Goal: Task Accomplishment & Management: Use online tool/utility

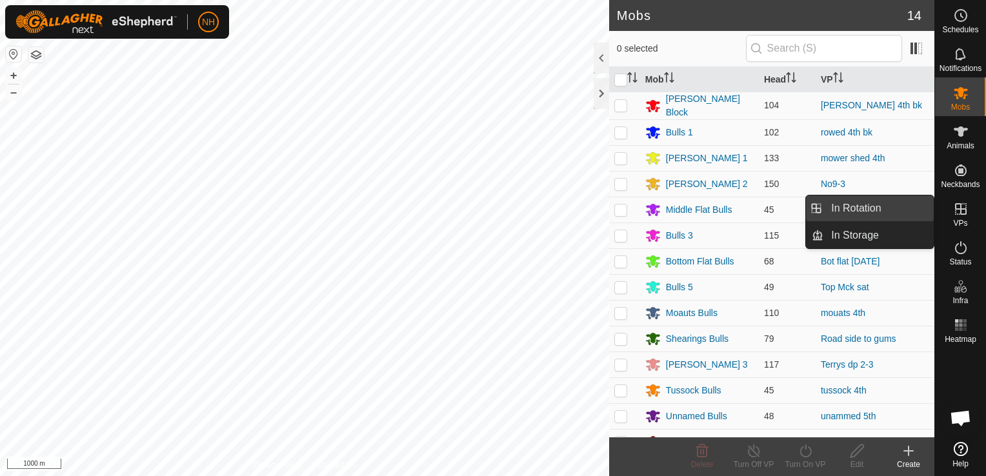
click at [876, 205] on link "In Rotation" at bounding box center [878, 208] width 110 height 26
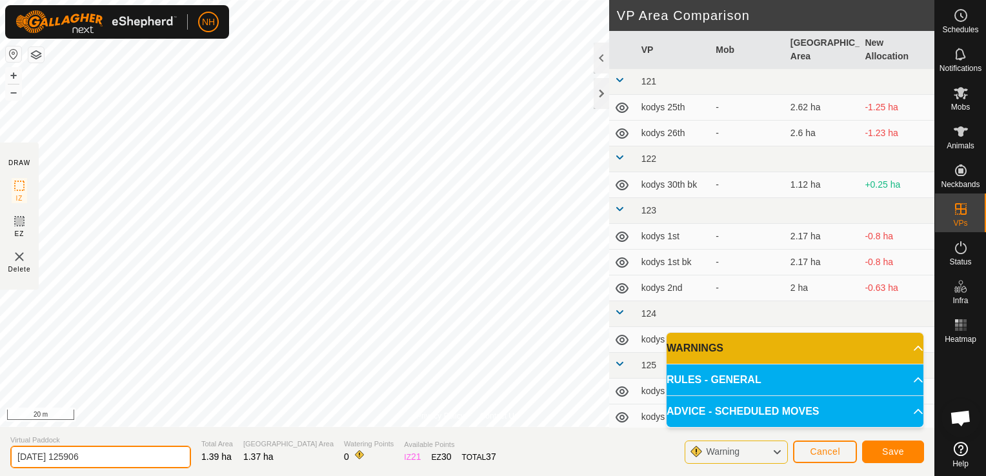
click at [143, 461] on input "[DATE] 125906" at bounding box center [100, 457] width 181 height 23
type input "2"
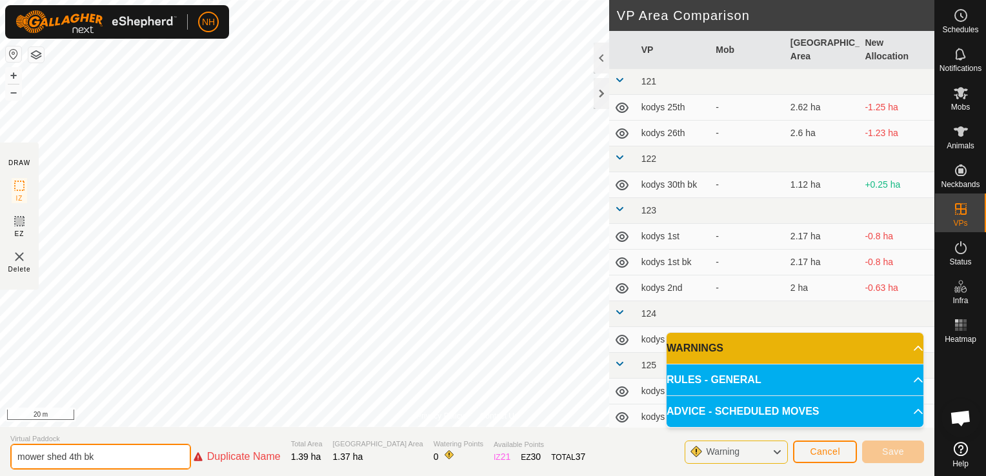
type input "mower shed 4th bk"
click at [835, 453] on span "Cancel" at bounding box center [825, 451] width 30 height 10
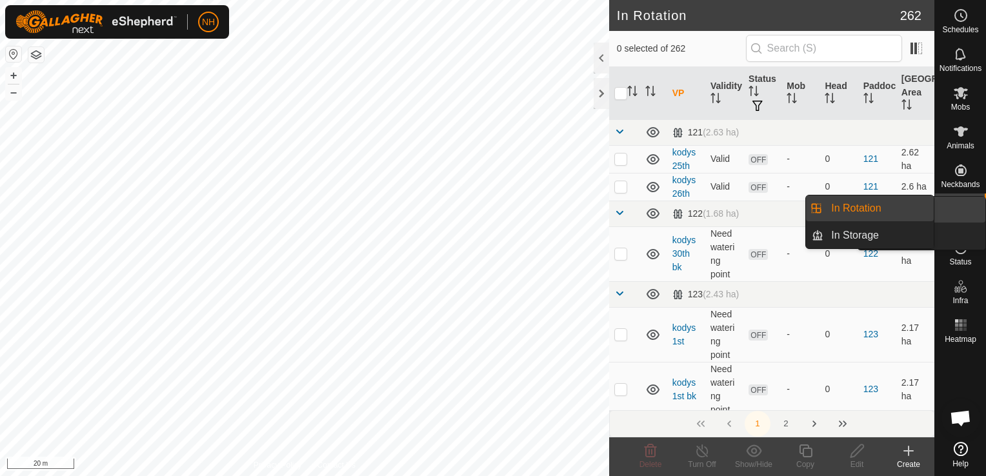
click at [962, 96] on icon at bounding box center [960, 92] width 15 height 15
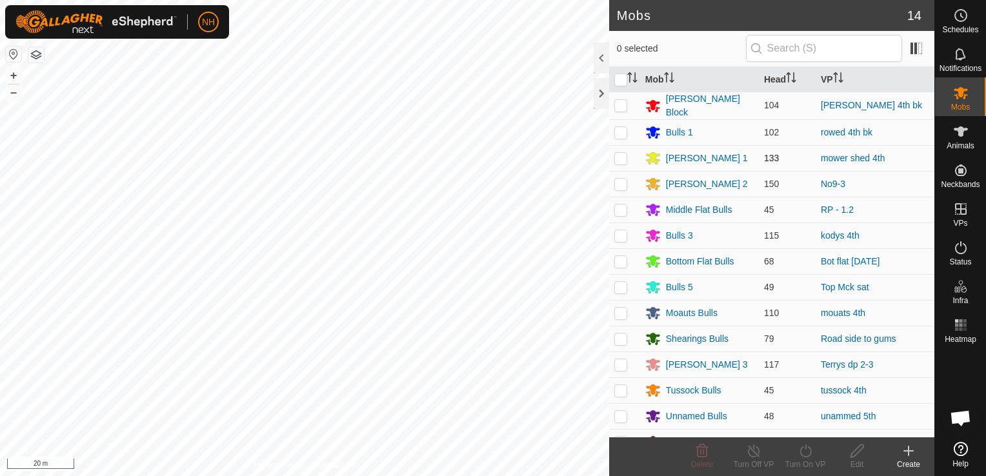
click at [621, 158] on p-checkbox at bounding box center [620, 158] width 13 height 10
checkbox input "true"
click at [813, 456] on turn-on-svg-icon at bounding box center [805, 450] width 52 height 15
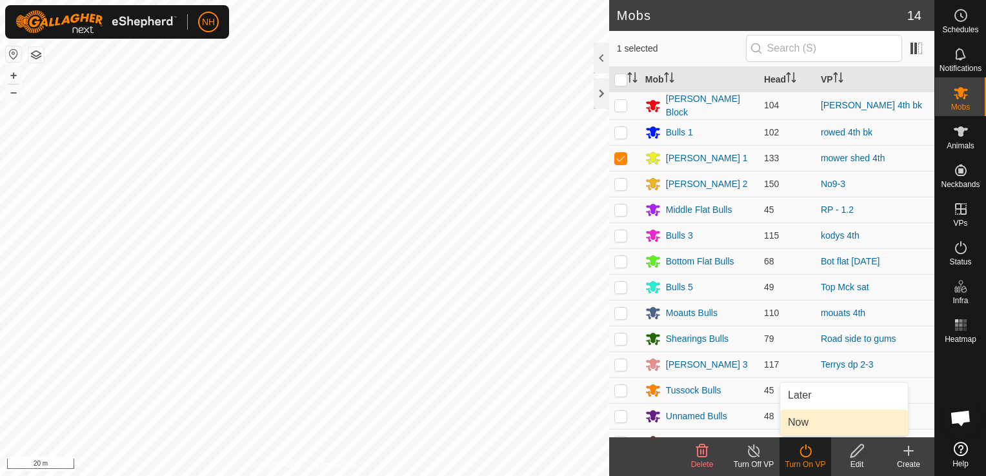
click at [807, 423] on link "Now" at bounding box center [844, 423] width 128 height 26
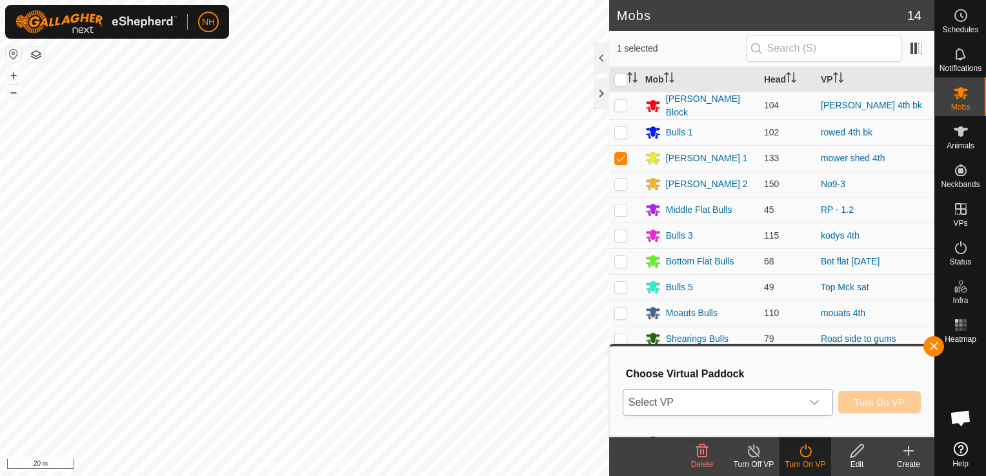
click at [721, 404] on span "Select VP" at bounding box center [712, 403] width 178 height 26
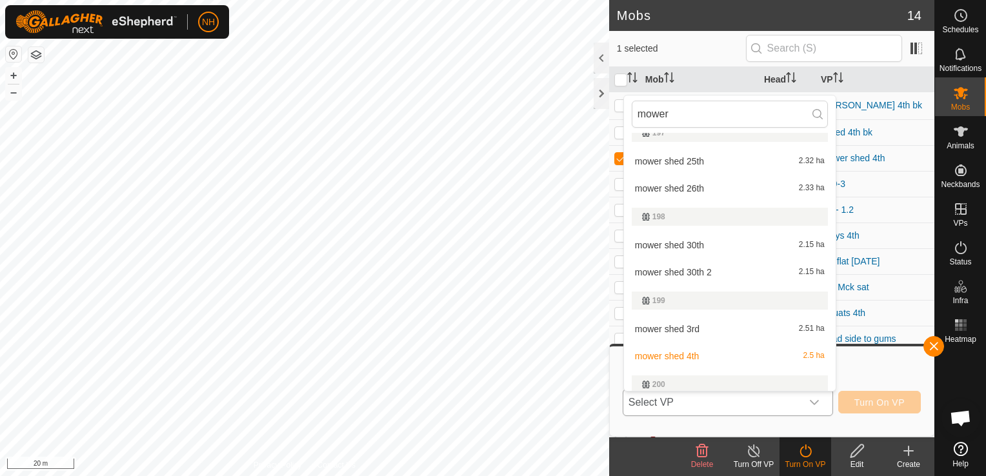
scroll to position [436, 0]
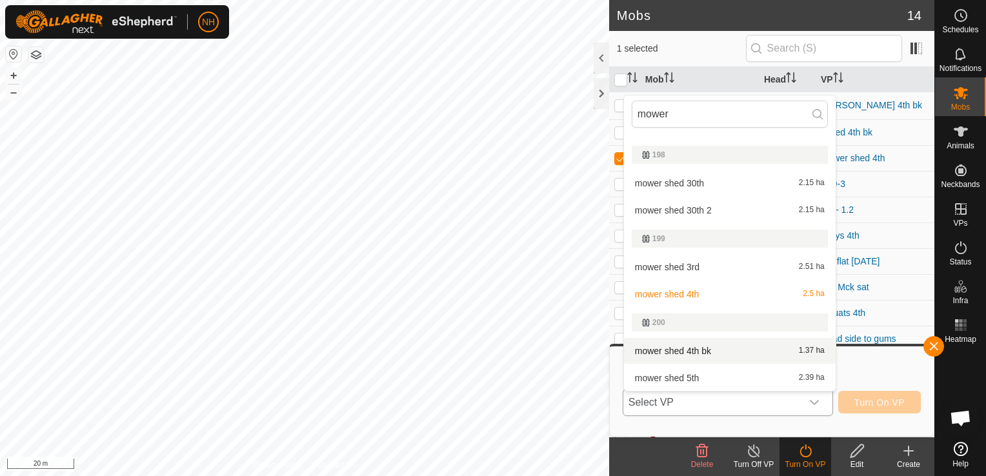
type input "mower"
click at [687, 349] on li "mower shed 4th bk 1.37 ha" at bounding box center [730, 351] width 212 height 26
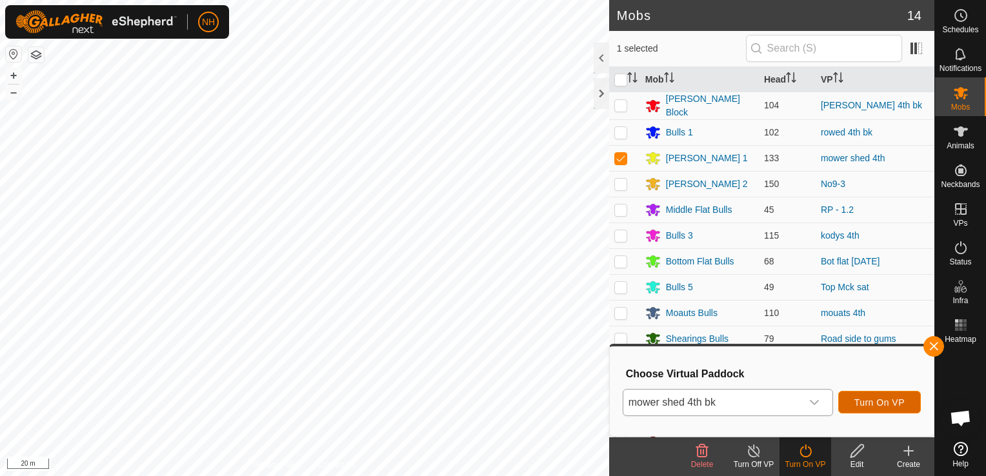
click at [862, 397] on span "Turn On VP" at bounding box center [879, 402] width 50 height 10
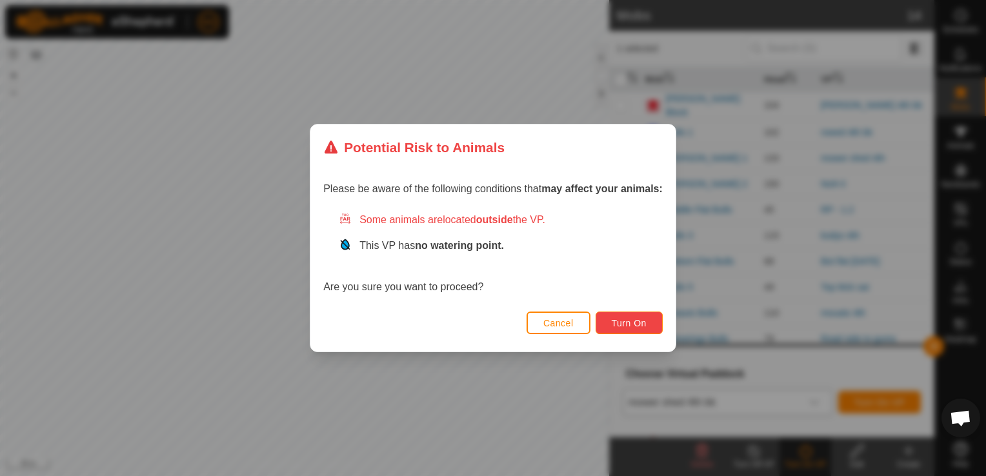
click at [633, 326] on span "Turn On" at bounding box center [629, 323] width 35 height 10
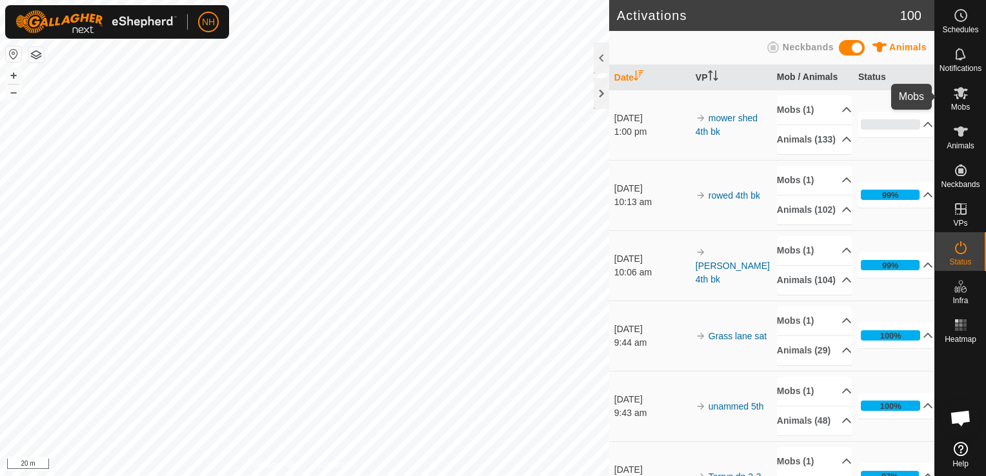
click at [960, 99] on icon at bounding box center [960, 92] width 15 height 15
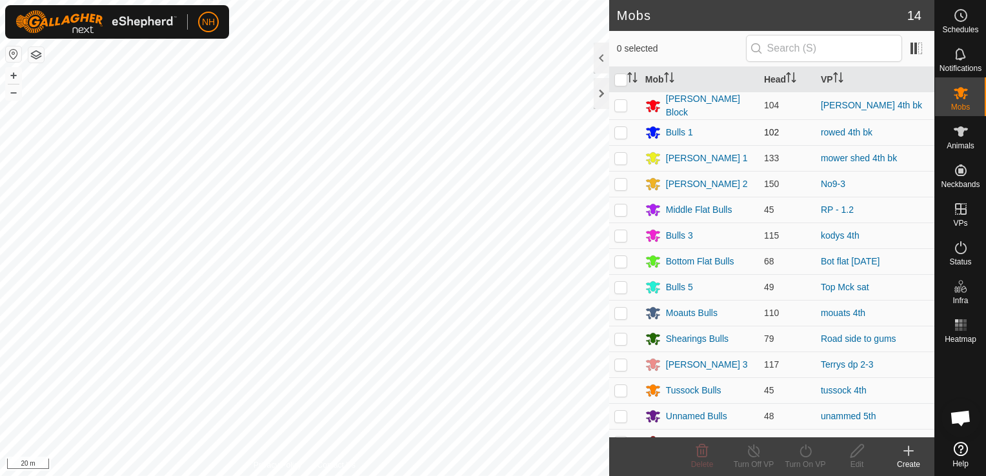
click at [617, 137] on td at bounding box center [624, 132] width 31 height 26
checkbox input "true"
click at [803, 448] on icon at bounding box center [805, 450] width 16 height 15
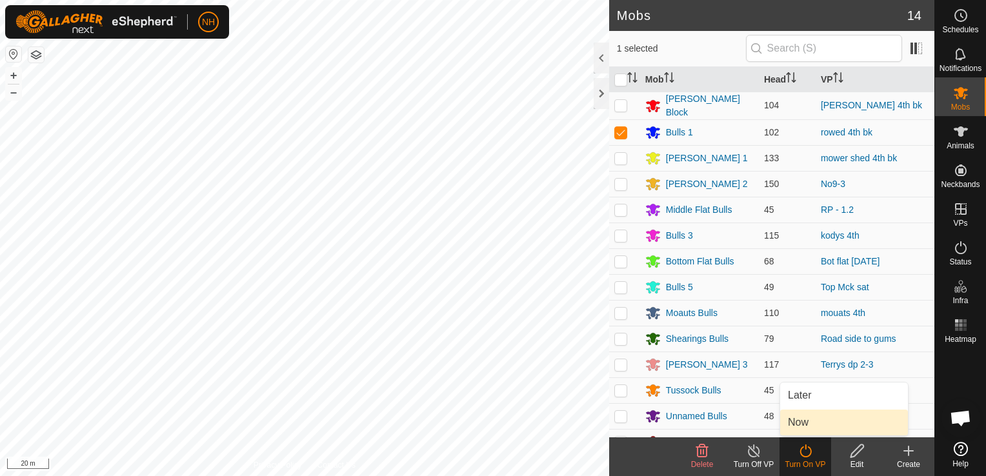
click at [806, 424] on span "Now" at bounding box center [798, 422] width 21 height 15
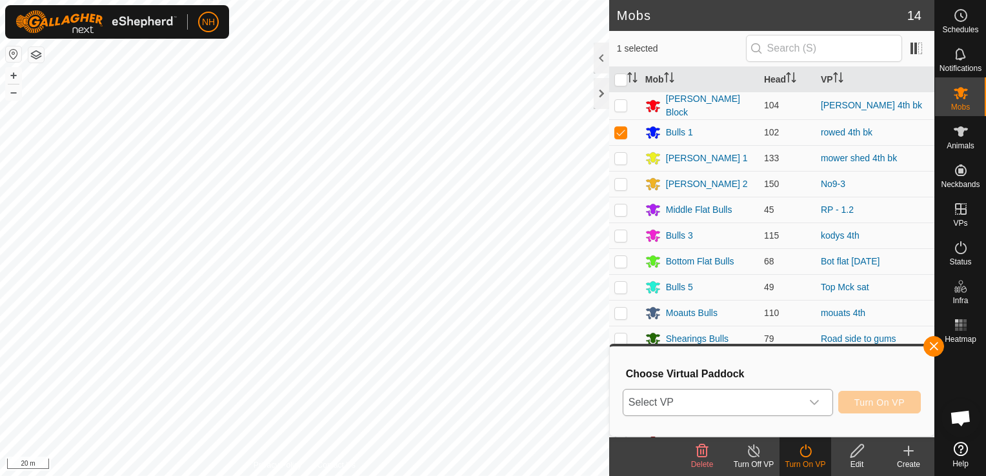
click at [715, 400] on span "Select VP" at bounding box center [712, 403] width 178 height 26
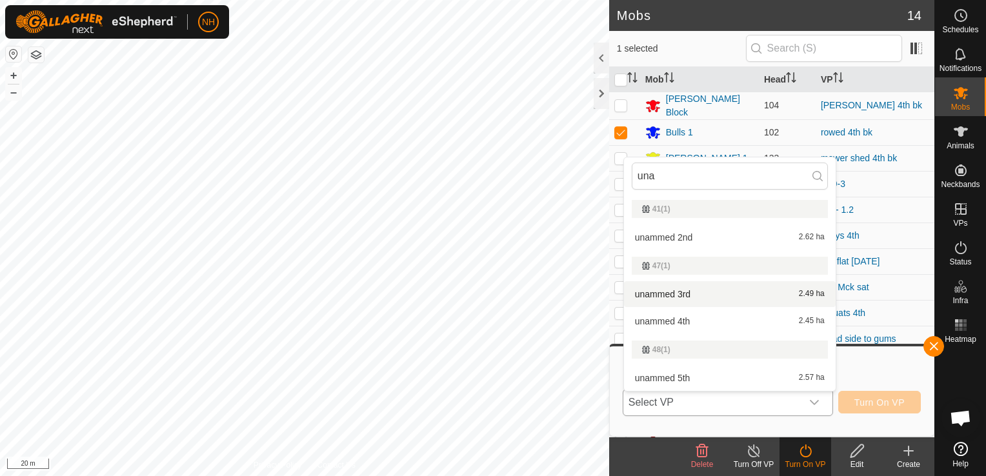
type input "una"
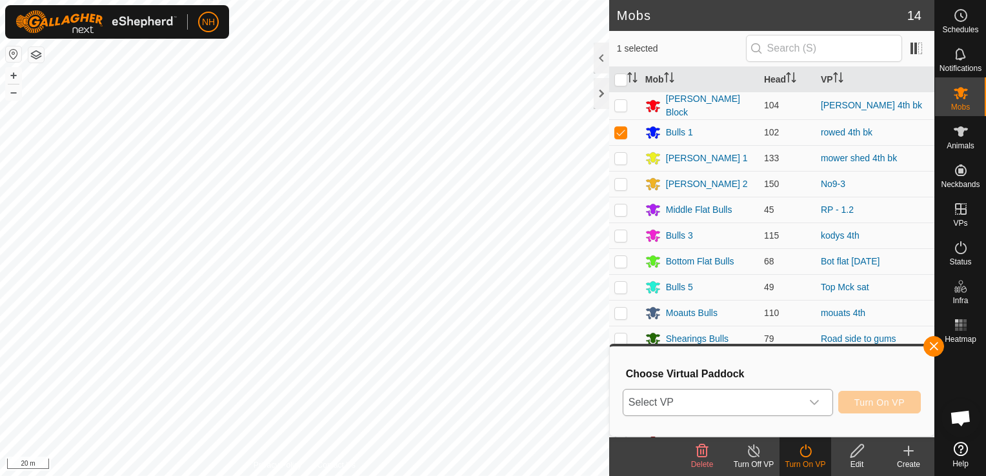
click at [742, 399] on span "Select VP" at bounding box center [712, 403] width 178 height 26
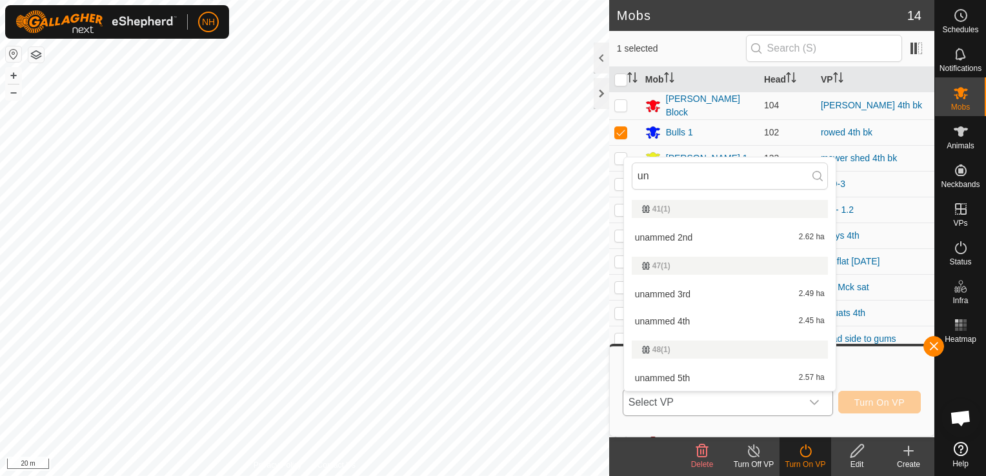
type input "u"
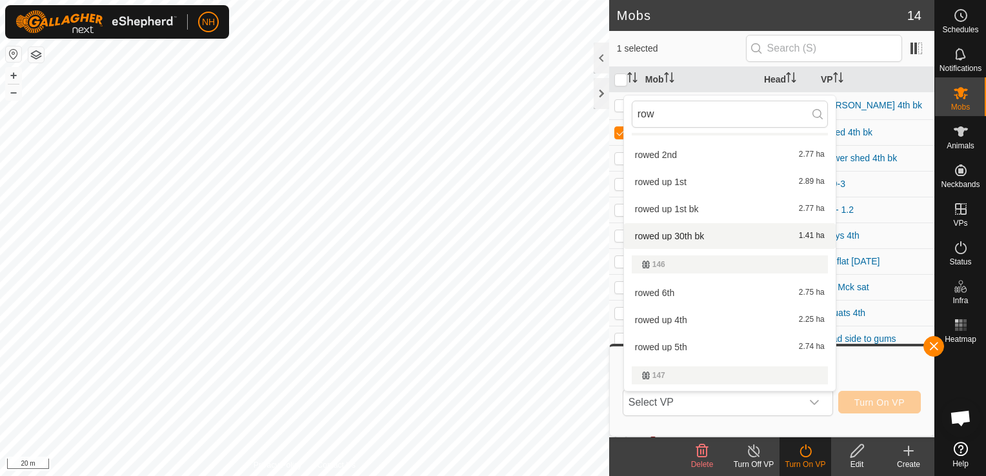
scroll to position [352, 0]
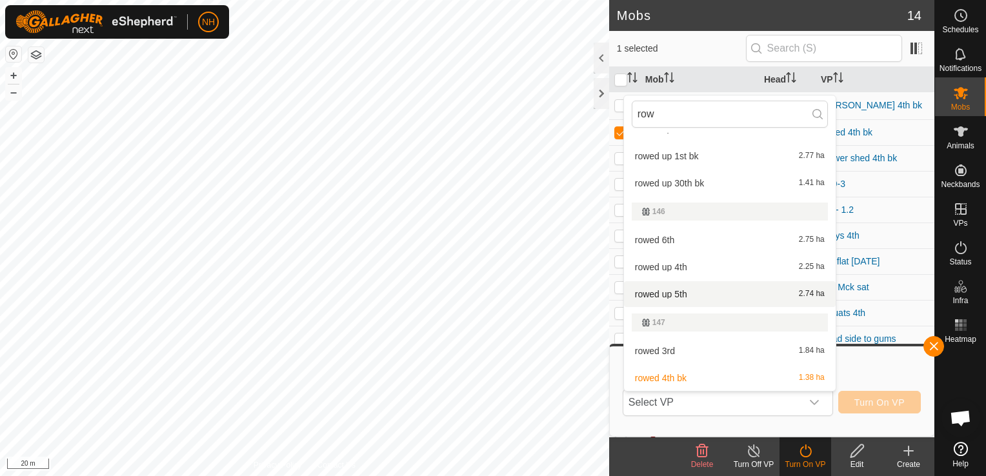
type input "row"
click at [701, 294] on li "rowed up 5th 2.74 ha" at bounding box center [730, 294] width 212 height 26
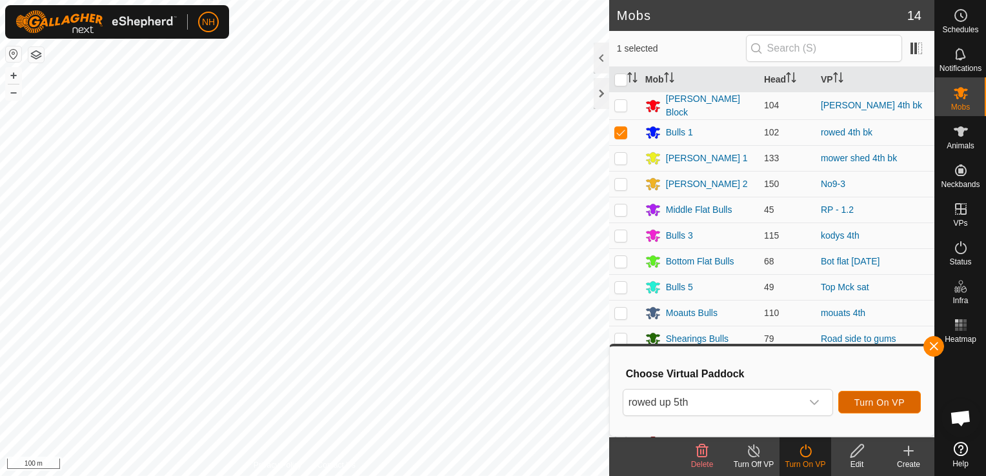
click at [886, 403] on span "Turn On VP" at bounding box center [879, 402] width 50 height 10
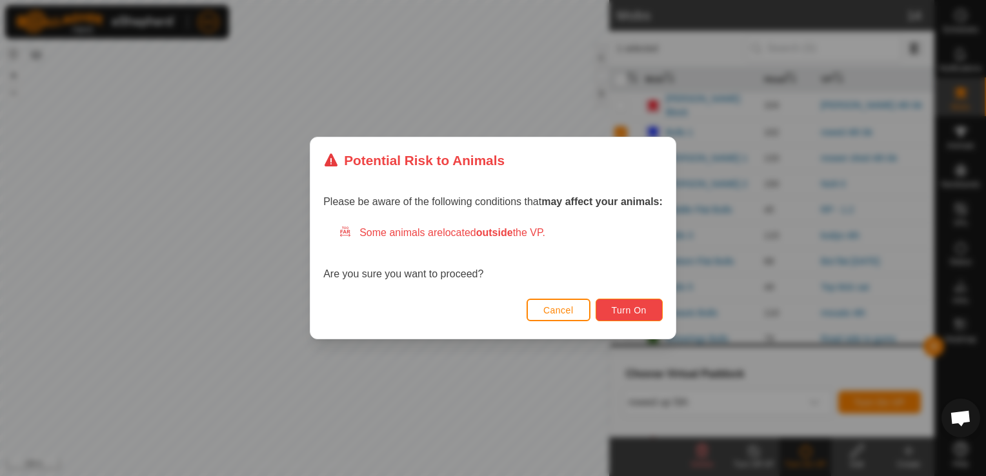
click at [629, 311] on span "Turn On" at bounding box center [629, 310] width 35 height 10
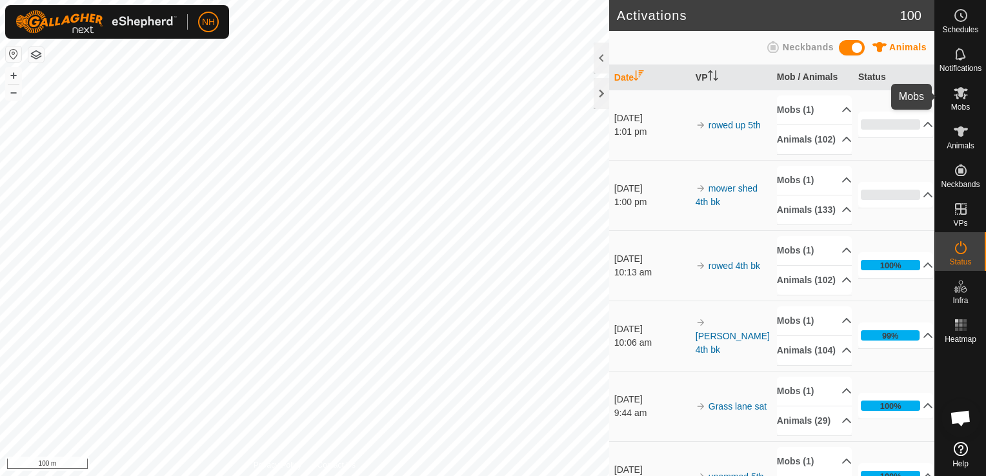
click at [962, 95] on icon at bounding box center [960, 92] width 15 height 15
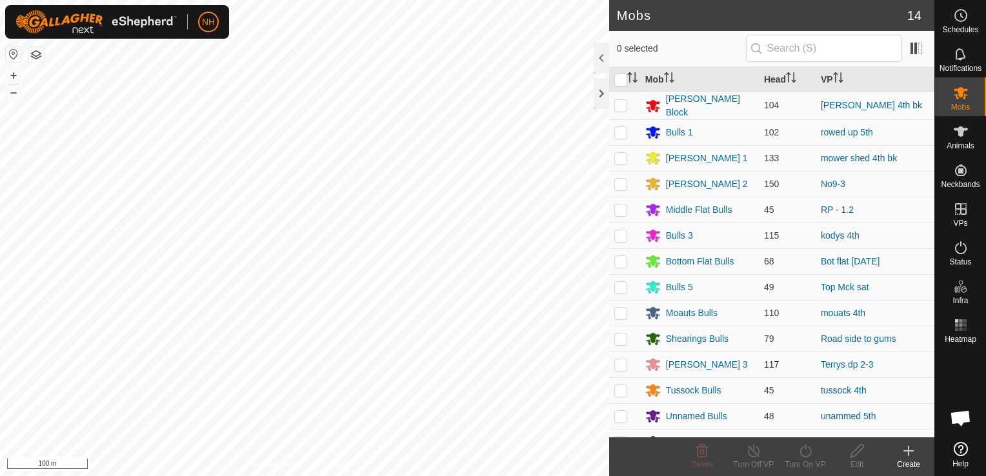
scroll to position [15, 0]
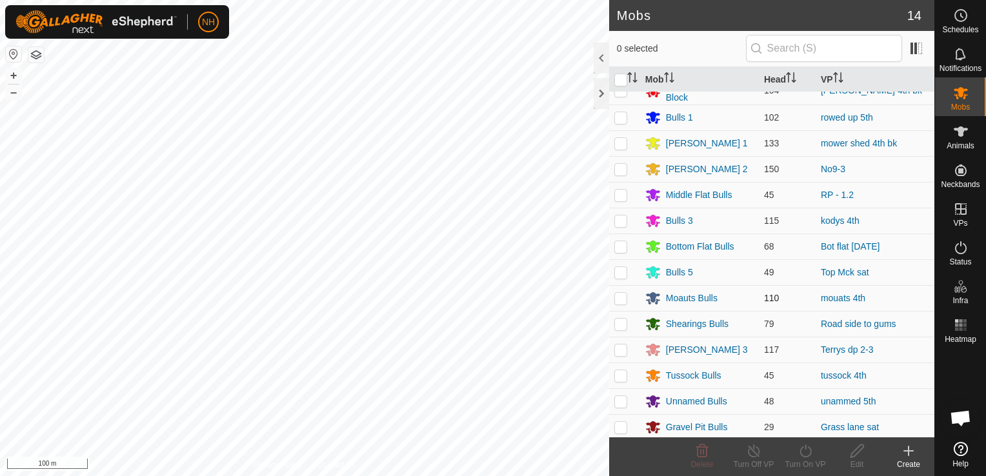
click at [614, 297] on p-checkbox at bounding box center [620, 298] width 13 height 10
checkbox input "true"
click at [804, 453] on icon at bounding box center [805, 450] width 16 height 15
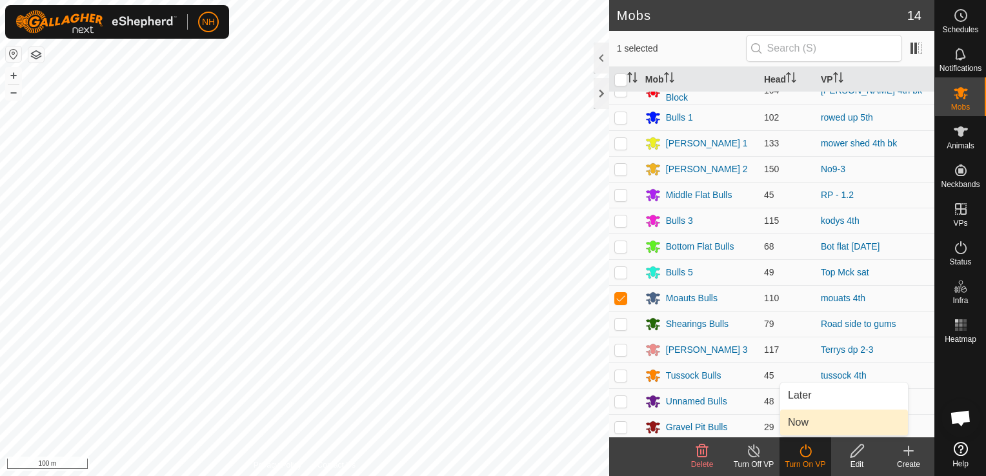
click at [802, 425] on link "Now" at bounding box center [844, 423] width 128 height 26
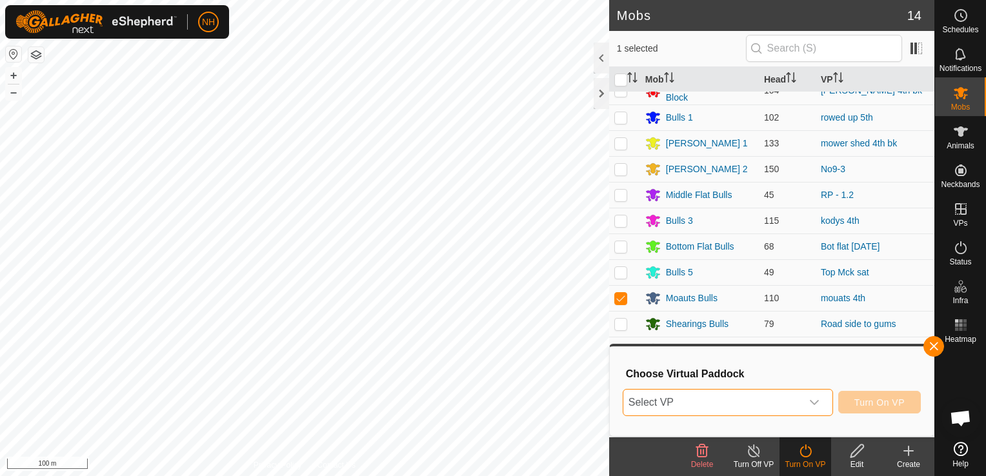
click at [782, 404] on span "Select VP" at bounding box center [712, 403] width 178 height 26
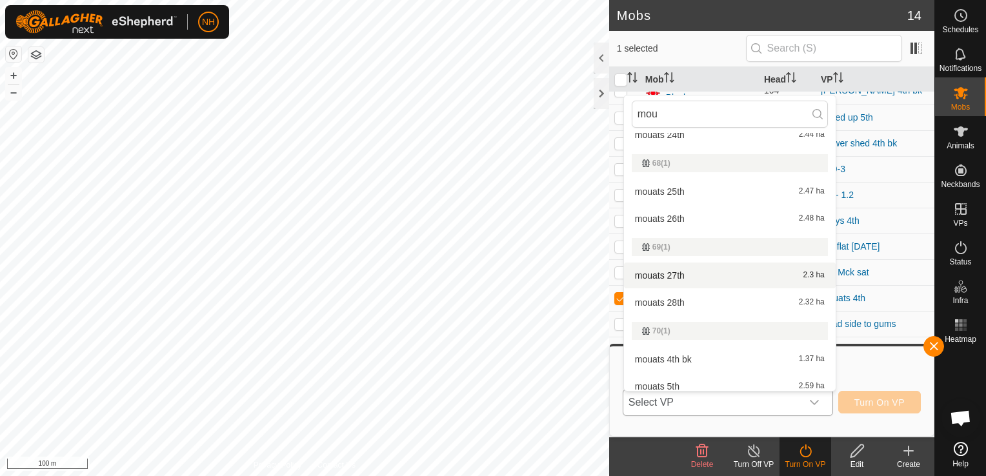
scroll to position [357, 0]
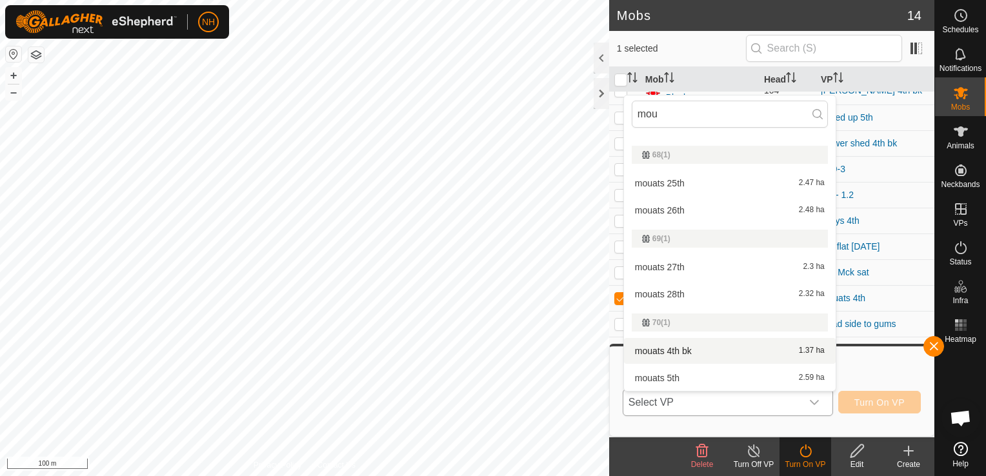
type input "mou"
click at [712, 350] on li "mouats 4th bk 1.37 ha" at bounding box center [730, 351] width 212 height 26
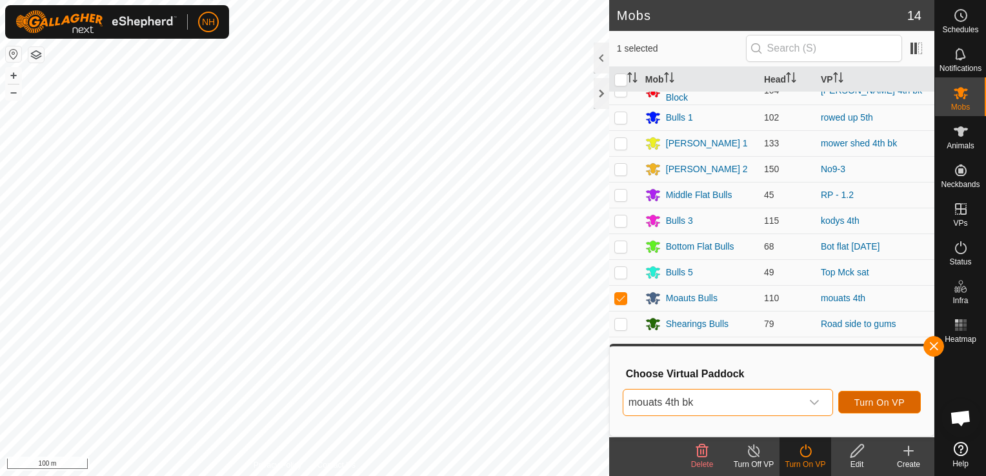
click at [844, 401] on button "Turn On VP" at bounding box center [879, 402] width 83 height 23
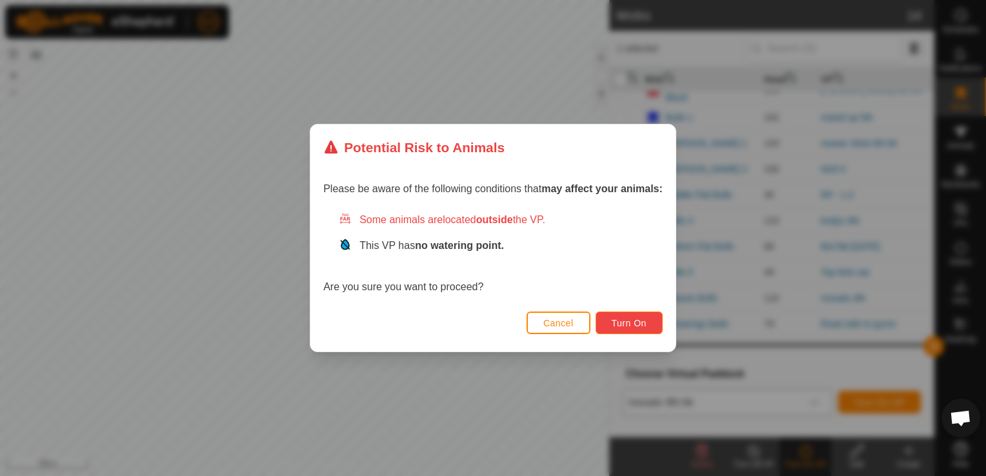
click at [652, 321] on button "Turn On" at bounding box center [628, 323] width 67 height 23
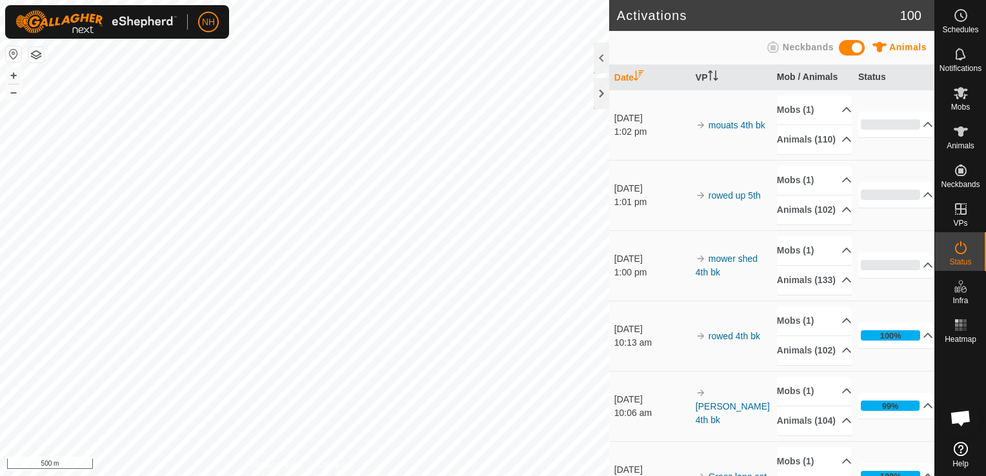
click at [332, 475] on html "NH Schedules Notifications Mobs Animals Neckbands VPs Status Infra Heatmap Help…" at bounding box center [493, 238] width 986 height 476
